Goal: Task Accomplishment & Management: Use online tool/utility

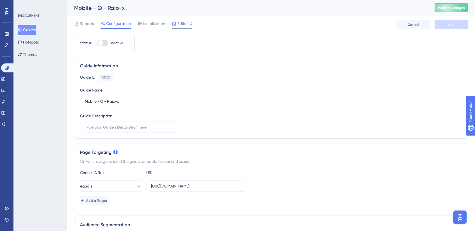
click at [177, 25] on div "Editor" at bounding box center [182, 23] width 21 height 7
click at [287, 19] on div "Reports Configuration Localization Editor Cancel Save" at bounding box center [271, 25] width 394 height 18
click at [35, 44] on button "Hotspots" at bounding box center [28, 42] width 21 height 10
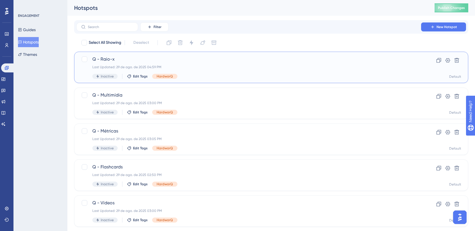
click at [211, 67] on div "Last Updated: 29 de ago. de 2025 04:59 PM" at bounding box center [248, 67] width 313 height 4
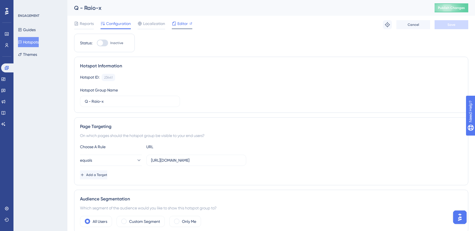
click at [184, 24] on span "Editor" at bounding box center [182, 23] width 10 height 7
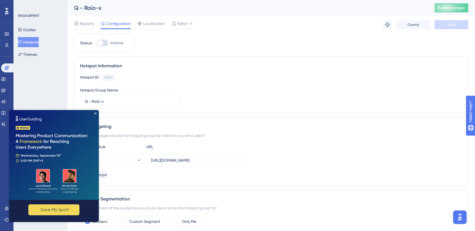
click at [94, 113] on img at bounding box center [54, 155] width 90 height 90
